Goal: Task Accomplishment & Management: Use online tool/utility

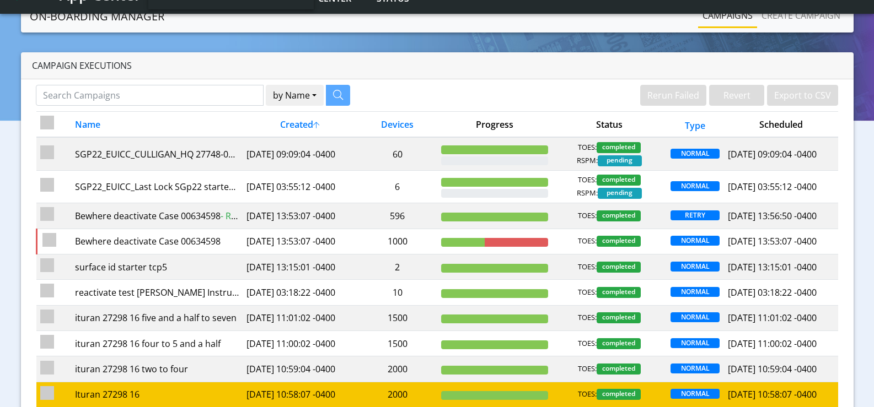
scroll to position [187, 0]
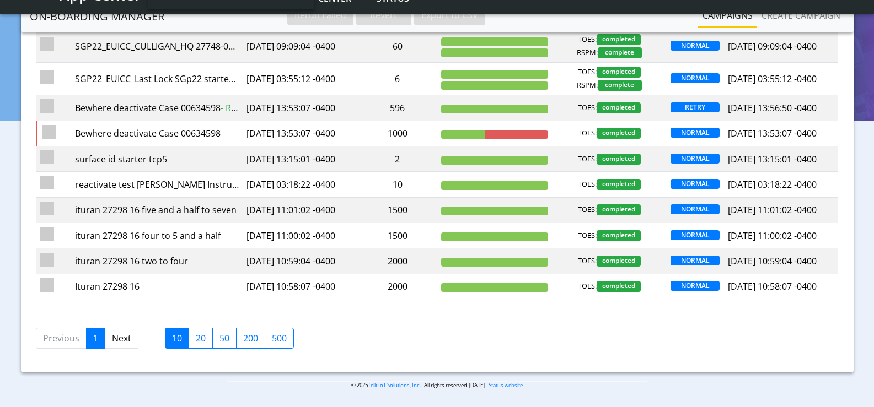
click at [486, 383] on p "© 2025 Telit IoT Solutions, Inc. . All rights reserved.[DATE] | Status website" at bounding box center [437, 386] width 421 height 8
click at [485, 383] on p "© 2025 Telit IoT Solutions, Inc. . All rights reserved.[DATE] | Status website" at bounding box center [437, 386] width 421 height 8
click at [503, 320] on div "Previous 1 Next 10 20 50 200 500" at bounding box center [437, 337] width 819 height 41
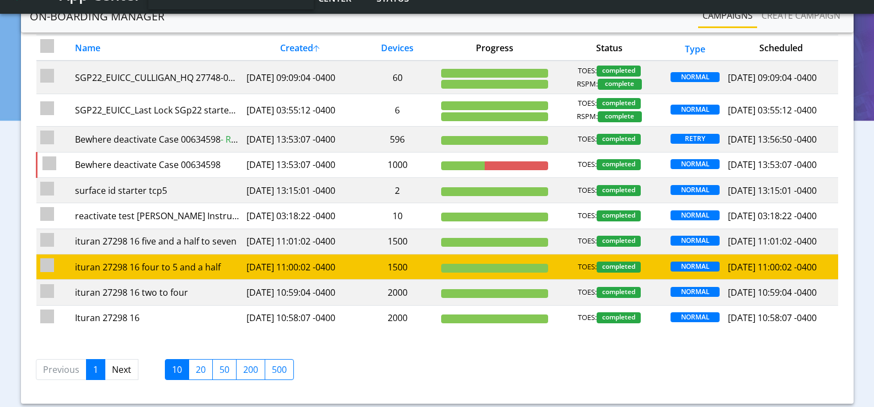
scroll to position [0, 0]
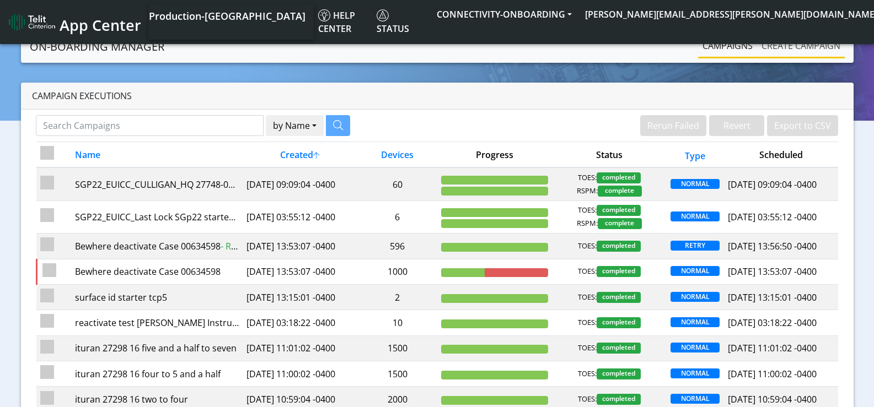
click at [772, 45] on link "Create campaign" at bounding box center [801, 46] width 88 height 22
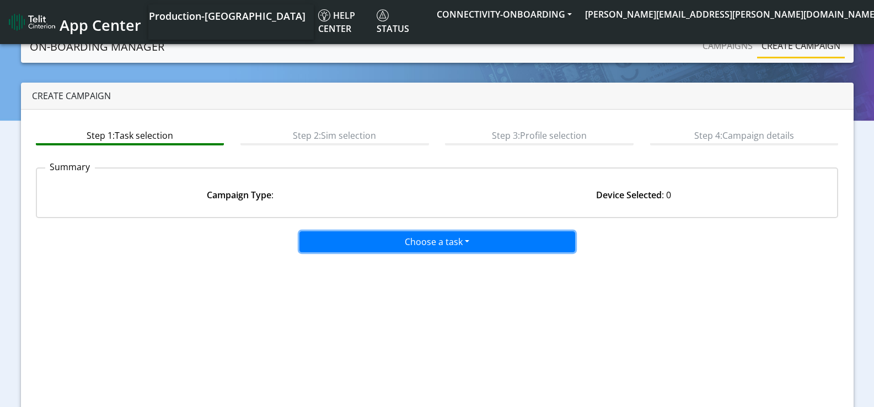
click at [446, 241] on button "Choose a task" at bounding box center [437, 242] width 276 height 21
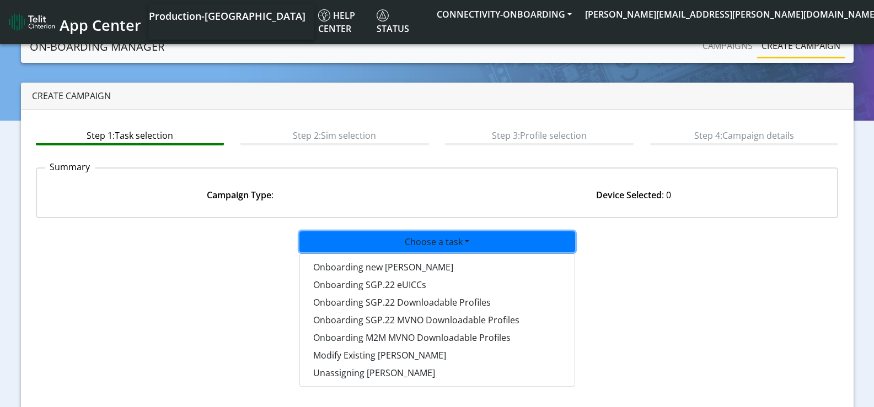
click at [655, 240] on div "Choose a task Onboarding new [PERSON_NAME] Onboarding SGP.22 eUICCs Onboarding …" at bounding box center [437, 242] width 546 height 21
